Goal: Information Seeking & Learning: Find contact information

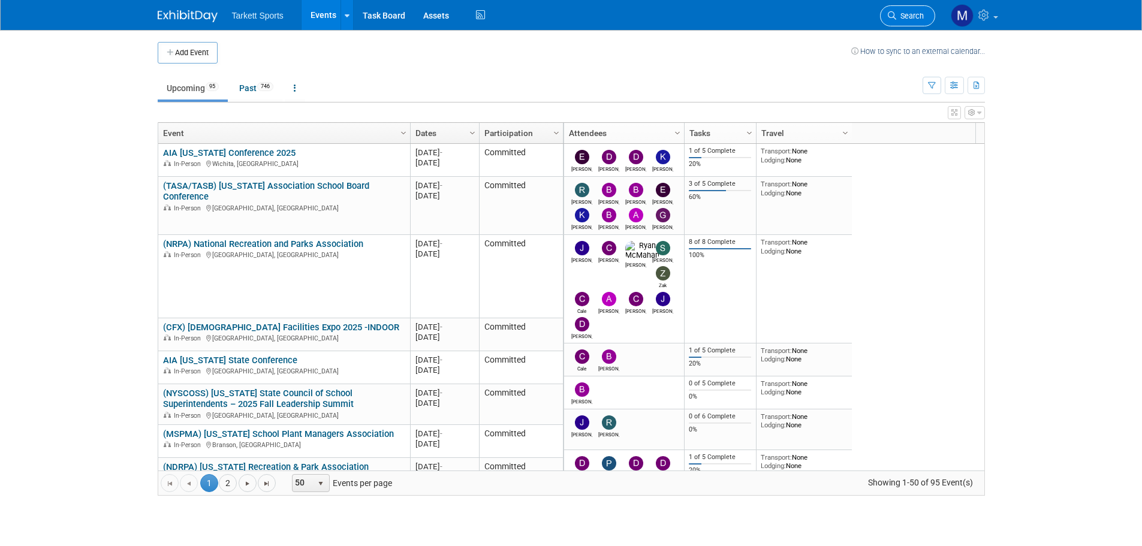
click at [910, 8] on link "Search" at bounding box center [907, 15] width 55 height 21
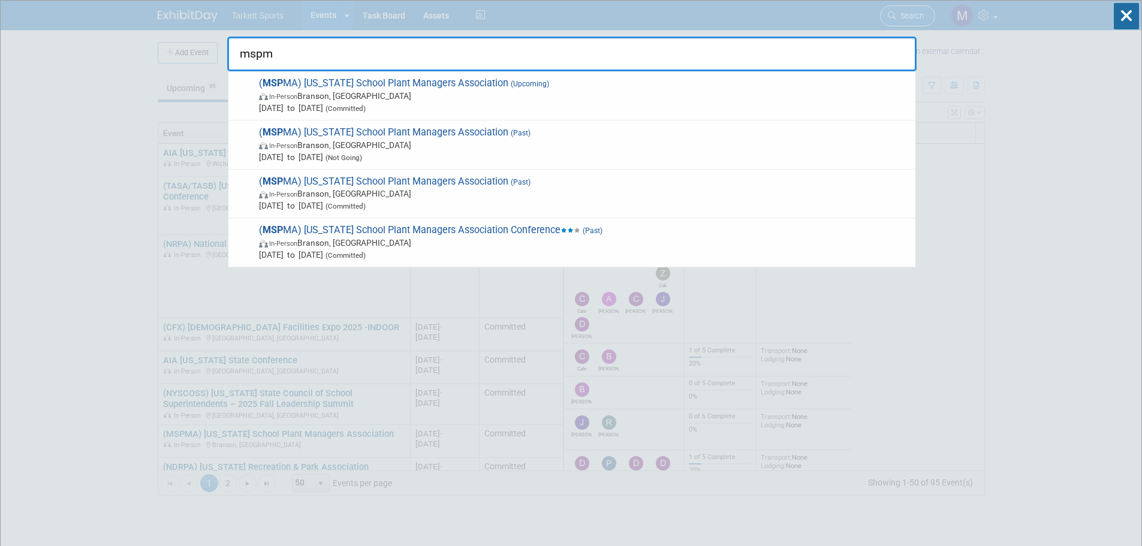
type input "mspma"
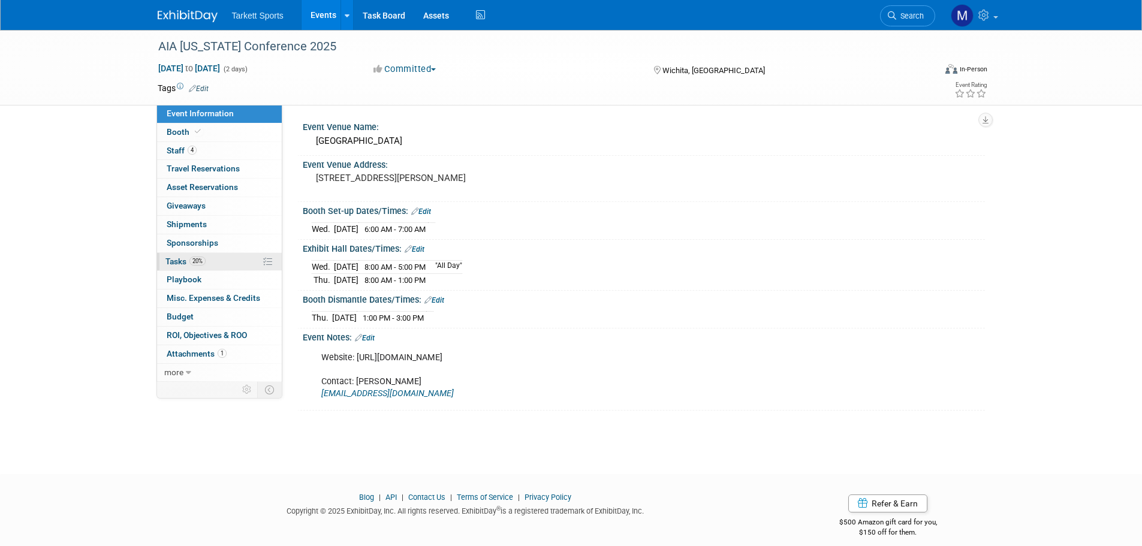
click at [229, 269] on link "20% Tasks 20%" at bounding box center [219, 262] width 125 height 18
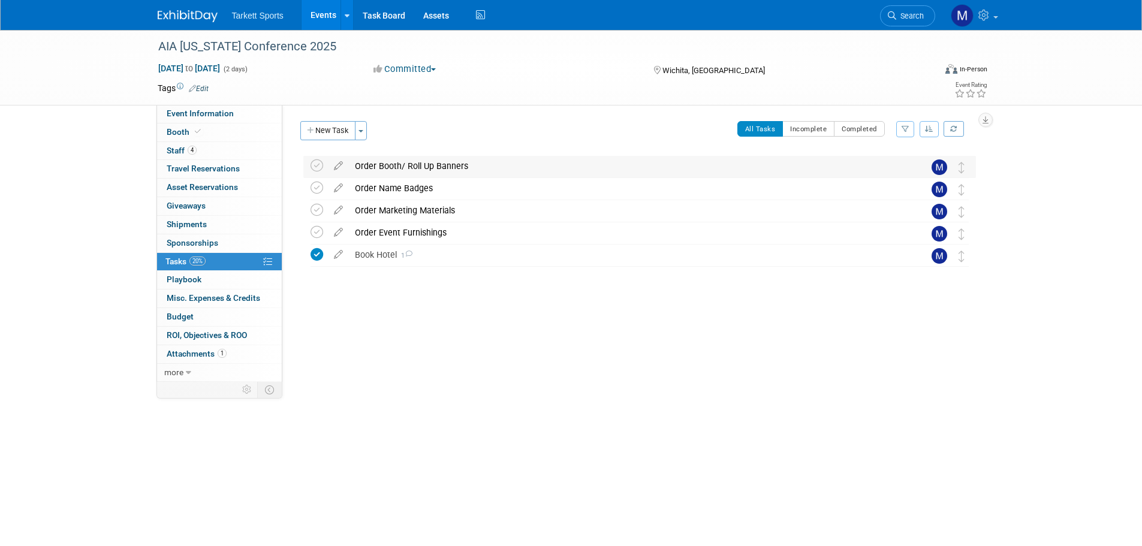
click at [320, 173] on td at bounding box center [319, 167] width 17 height 22
click at [314, 172] on icon at bounding box center [317, 166] width 13 height 13
click at [317, 190] on icon at bounding box center [317, 188] width 13 height 13
drag, startPoint x: 317, startPoint y: 205, endPoint x: 311, endPoint y: 241, distance: 36.4
click at [317, 207] on icon at bounding box center [317, 210] width 13 height 13
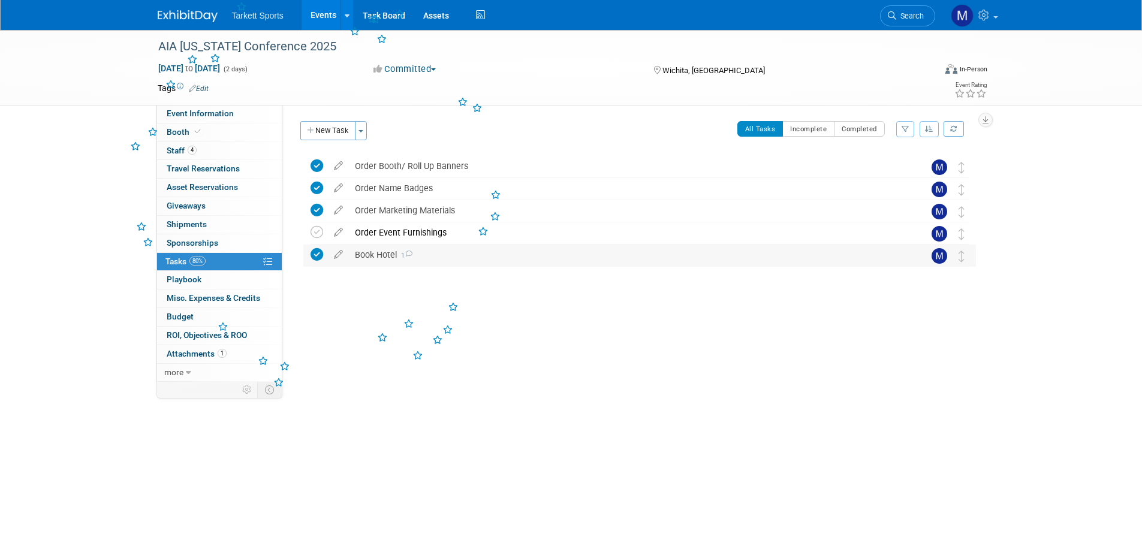
click at [309, 258] on div "Book Hotel 1 COMMENTS Mathieu Martel - 20 days ago (2) rooms booked at the Fair…" at bounding box center [639, 256] width 673 height 22
click at [318, 233] on icon at bounding box center [317, 232] width 13 height 13
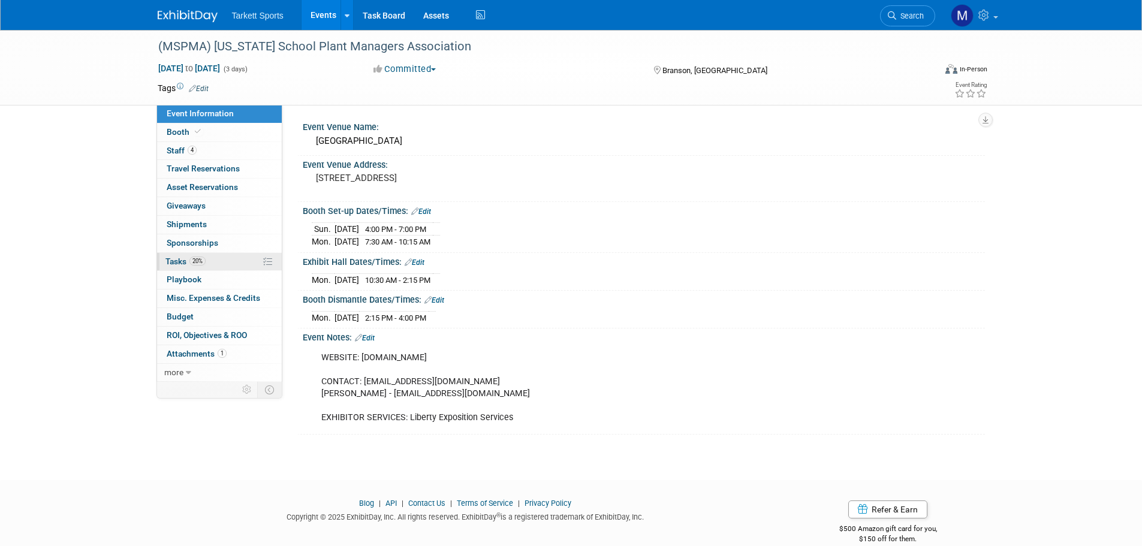
click at [216, 257] on link "20% Tasks 20%" at bounding box center [219, 262] width 125 height 18
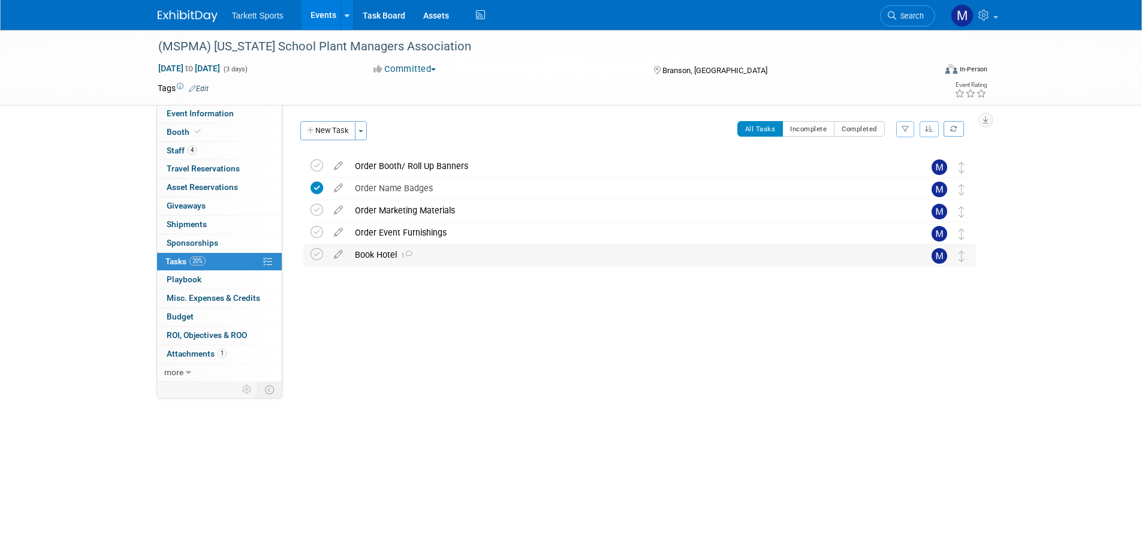
click at [393, 260] on div "Book Hotel 1" at bounding box center [628, 255] width 559 height 20
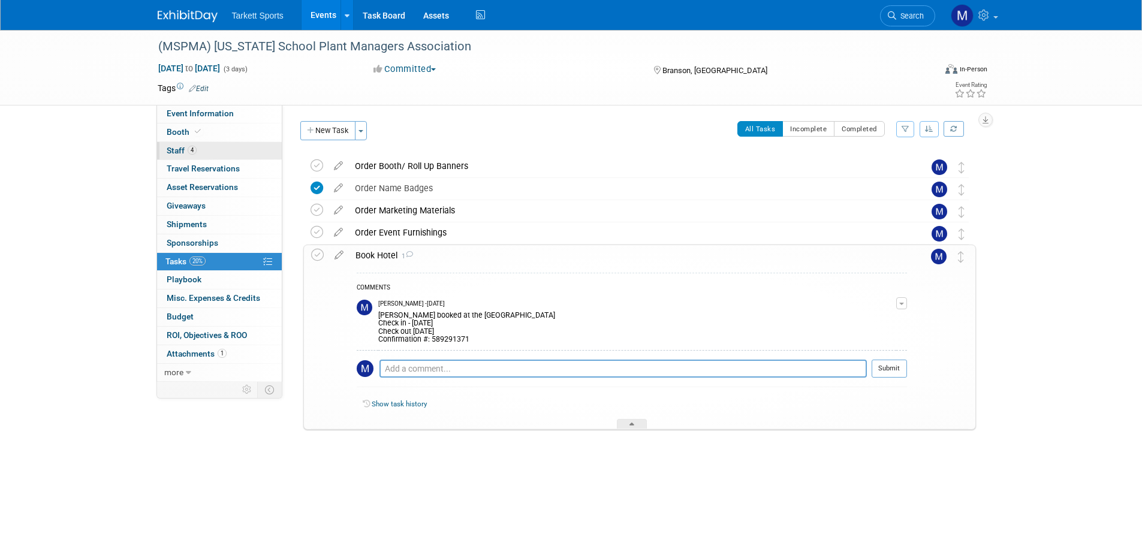
click at [201, 154] on link "4 Staff 4" at bounding box center [219, 151] width 125 height 18
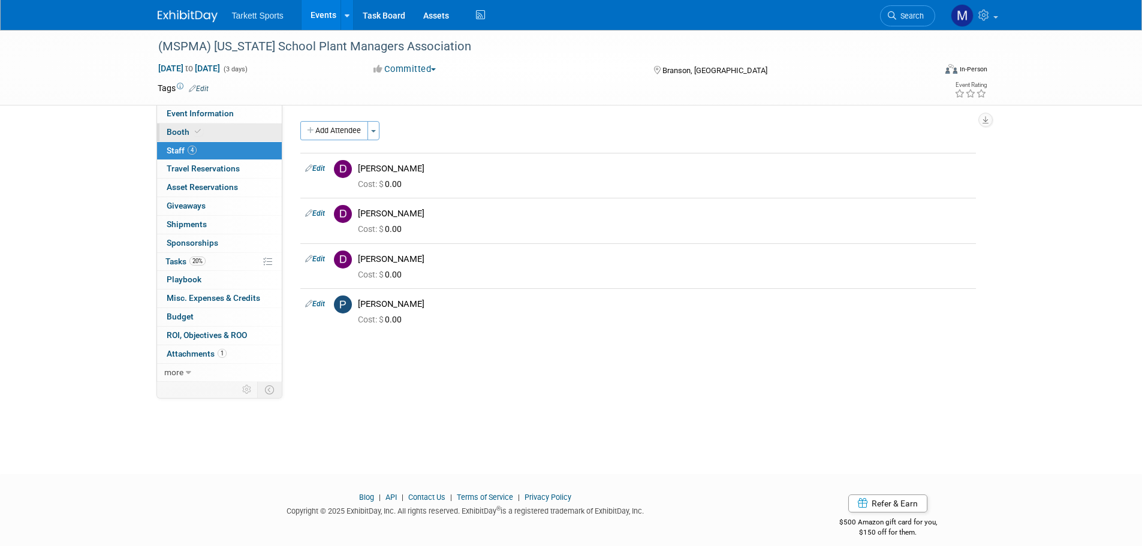
drag, startPoint x: 230, startPoint y: 134, endPoint x: 250, endPoint y: 134, distance: 19.8
click at [230, 134] on link "Booth" at bounding box center [219, 133] width 125 height 18
select select "FieldTurf, Beynon, Indoor"
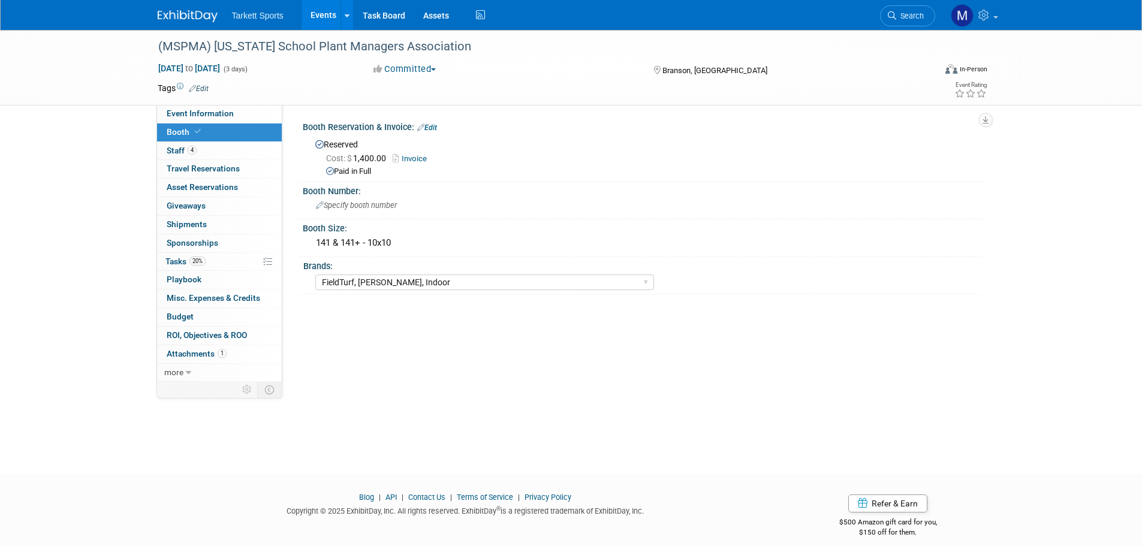
click at [417, 159] on link "Invoice" at bounding box center [413, 158] width 40 height 9
click at [212, 152] on link "4 Staff 4" at bounding box center [219, 151] width 125 height 18
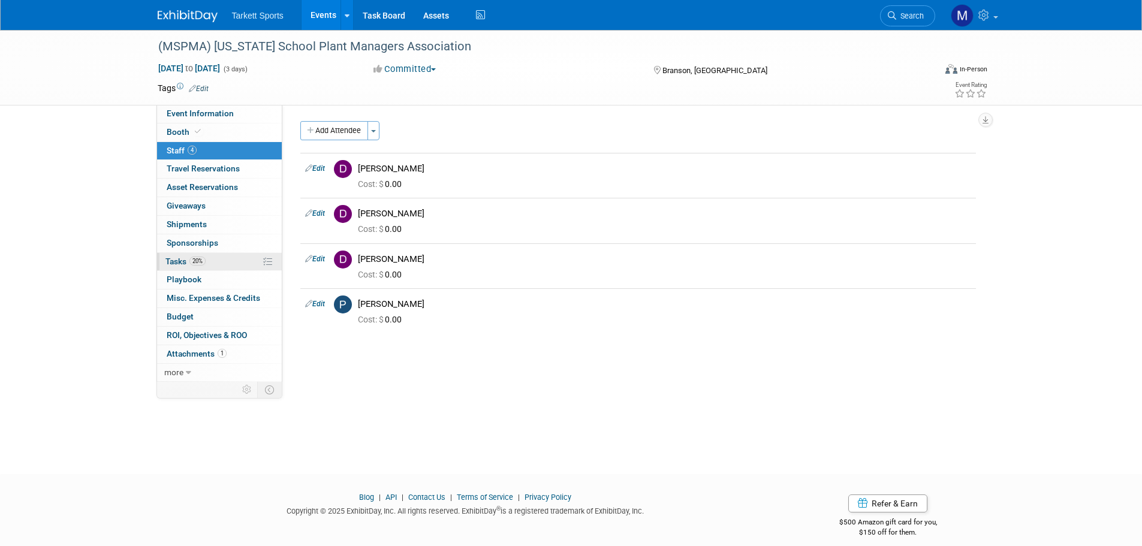
click at [212, 264] on link "20% Tasks 20%" at bounding box center [219, 262] width 125 height 18
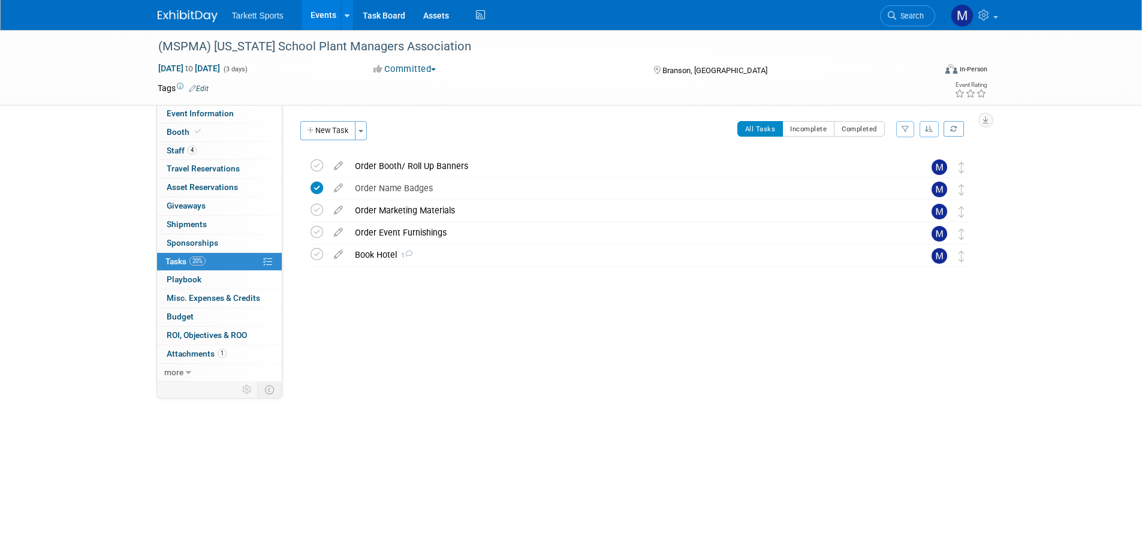
click at [343, 254] on icon at bounding box center [338, 252] width 21 height 15
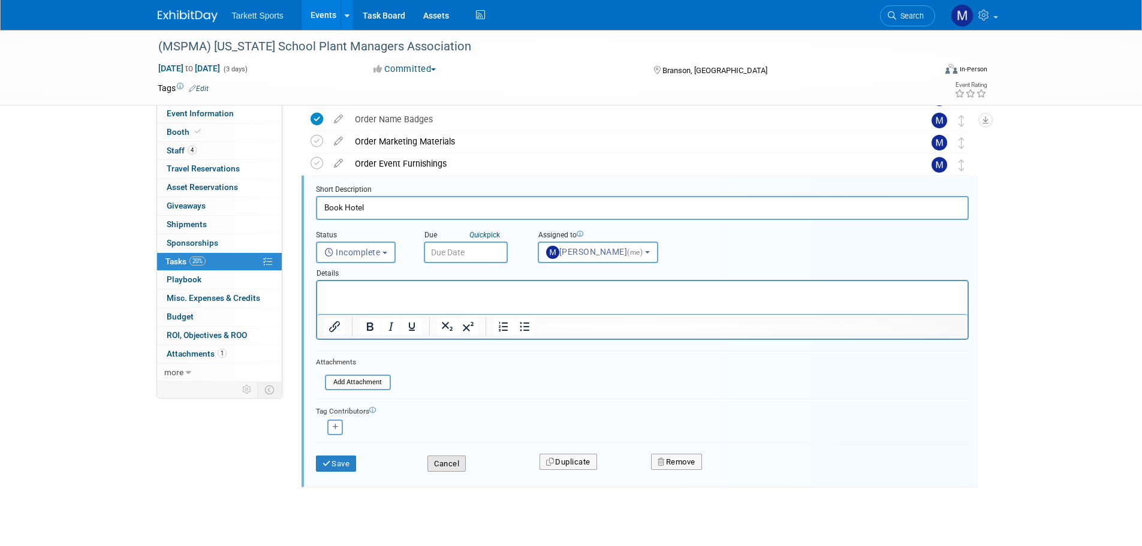
click at [445, 464] on button "Cancel" at bounding box center [447, 464] width 38 height 17
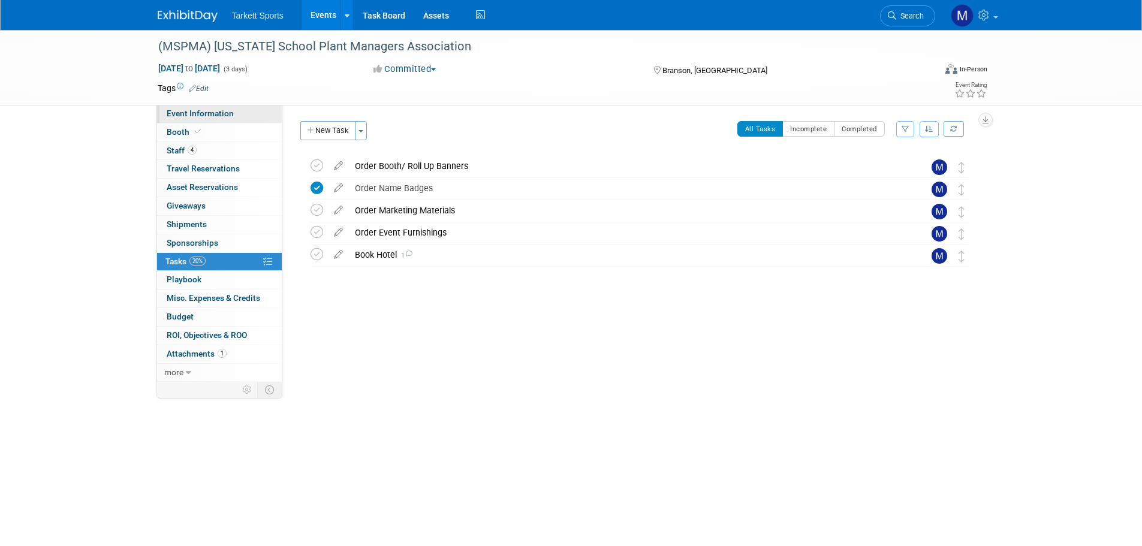
click at [193, 118] on link "Event Information" at bounding box center [219, 114] width 125 height 18
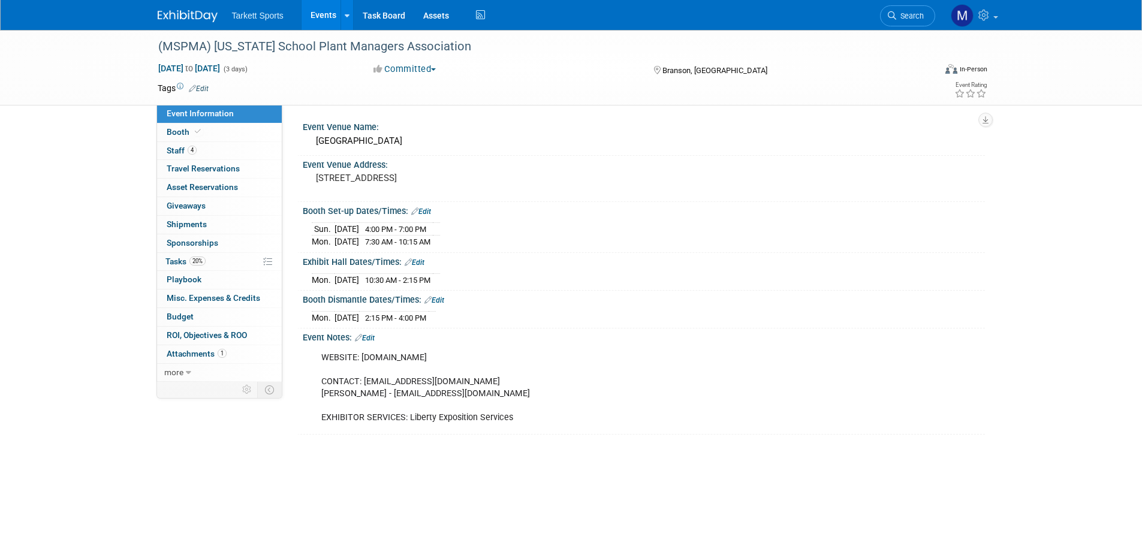
click at [393, 362] on div "WEBSITE: [DOMAIN_NAME] CONTACT: [EMAIL_ADDRESS][DOMAIN_NAME] [PERSON_NAME] - [E…" at bounding box center [583, 388] width 540 height 84
drag, startPoint x: 409, startPoint y: 359, endPoint x: 364, endPoint y: 360, distance: 45.0
click at [364, 360] on div "WEBSITE: [DOMAIN_NAME] CONTACT: [EMAIL_ADDRESS][DOMAIN_NAME] [PERSON_NAME] - [E…" at bounding box center [583, 388] width 540 height 84
copy div "mspma.com"
